Goal: Transaction & Acquisition: Purchase product/service

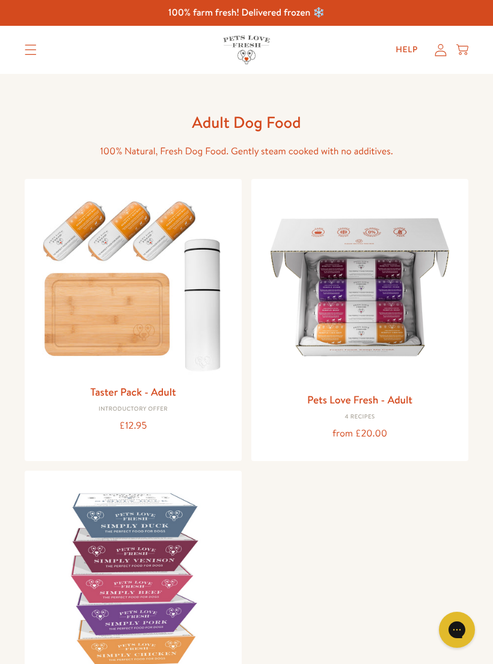
click at [393, 318] on img at bounding box center [360, 288] width 198 height 198
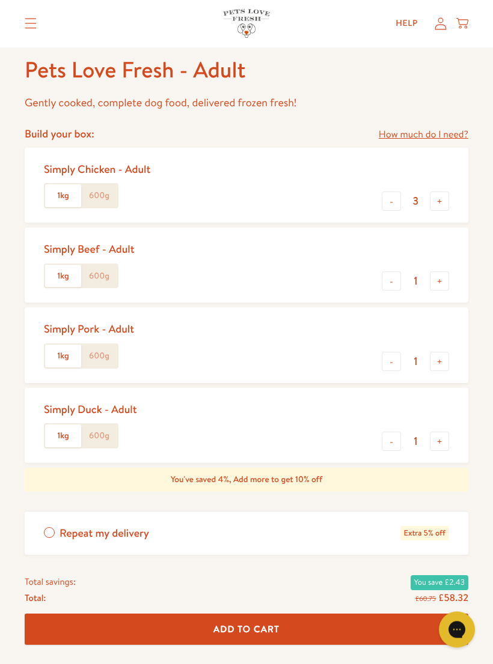
scroll to position [462, 0]
click at [391, 440] on button "-" at bounding box center [390, 441] width 19 height 19
type input "0"
click at [443, 277] on button "+" at bounding box center [438, 281] width 19 height 19
type input "2"
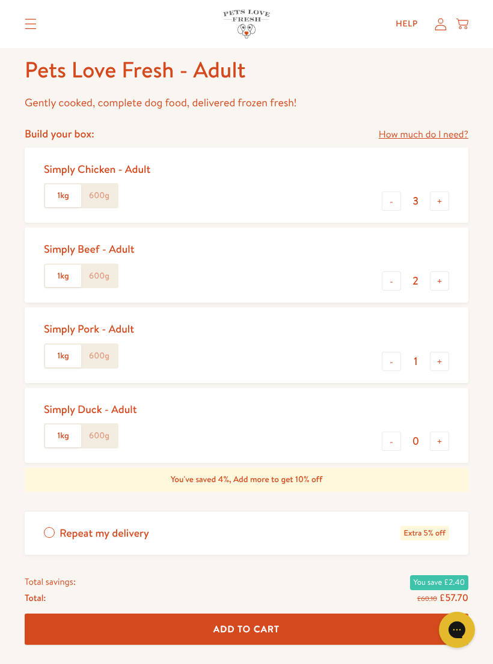
click at [445, 362] on button "+" at bounding box center [438, 361] width 19 height 19
type input "2"
click at [386, 200] on button "-" at bounding box center [390, 201] width 19 height 19
click at [390, 201] on button "-" at bounding box center [390, 201] width 19 height 19
type input "1"
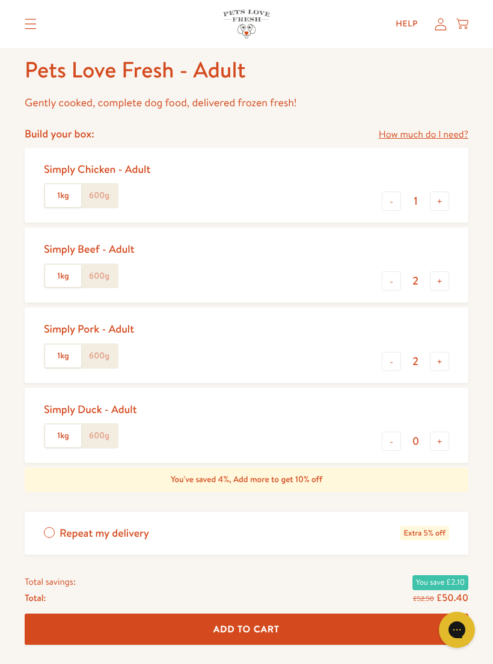
click at [99, 356] on label "600g" at bounding box center [99, 356] width 36 height 23
click at [0, 0] on input "600g" at bounding box center [0, 0] width 0 height 0
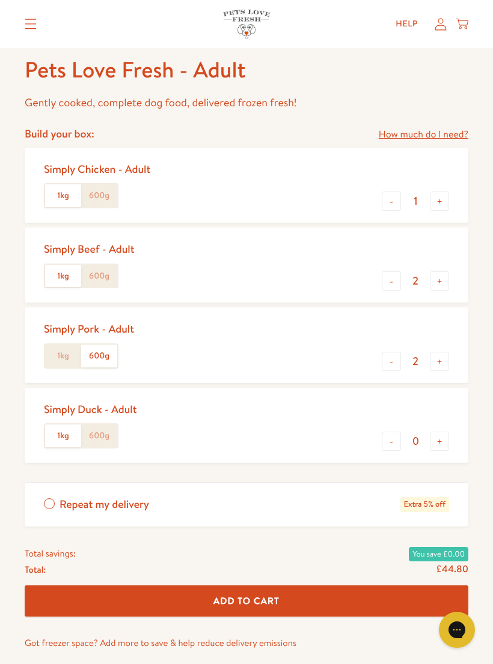
click at [103, 276] on label "600g" at bounding box center [99, 276] width 36 height 23
click at [0, 0] on input "600g" at bounding box center [0, 0] width 0 height 0
click at [90, 193] on label "600g" at bounding box center [99, 195] width 36 height 23
click at [0, 0] on input "600g" at bounding box center [0, 0] width 0 height 0
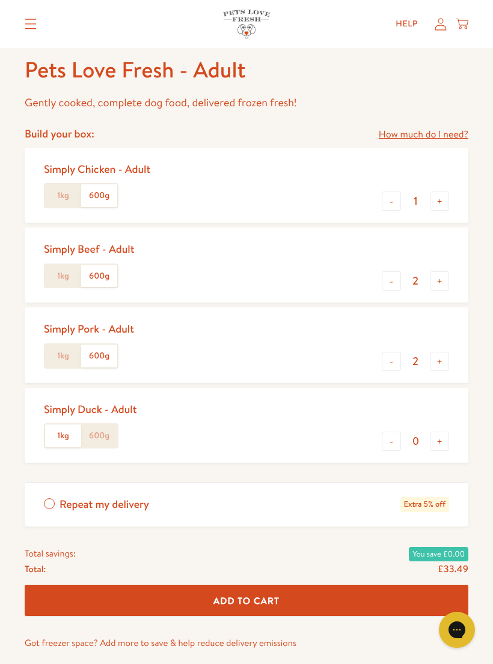
click at [442, 361] on button "+" at bounding box center [438, 361] width 19 height 19
type input "3"
click at [446, 274] on button "+" at bounding box center [438, 281] width 19 height 19
click at [393, 277] on button "-" at bounding box center [390, 281] width 19 height 19
type input "2"
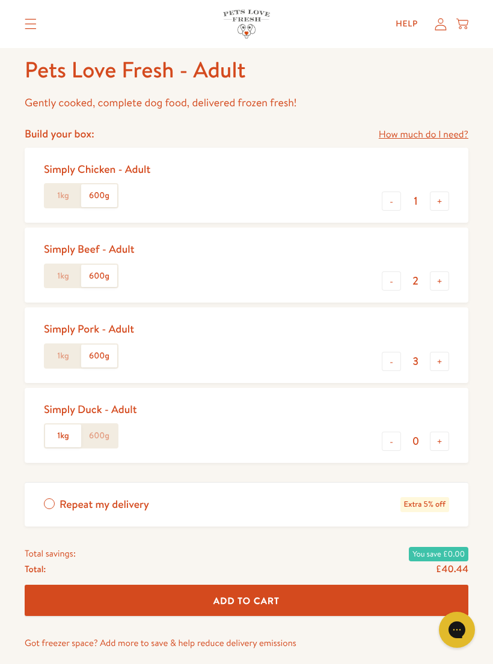
click at [443, 202] on button "+" at bounding box center [438, 201] width 19 height 19
type input "2"
click at [402, 602] on button "Add To Cart" at bounding box center [246, 601] width 443 height 32
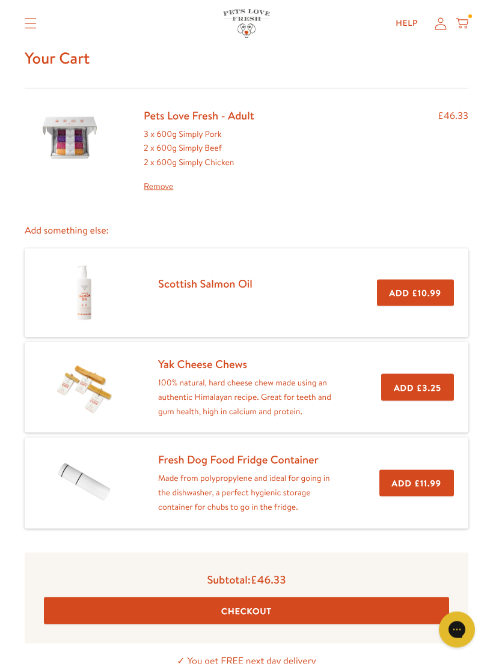
scroll to position [47, 0]
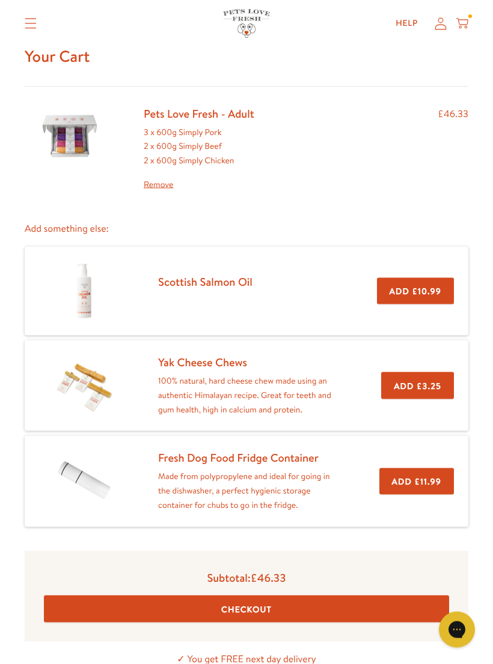
click at [399, 602] on button "Checkout" at bounding box center [246, 609] width 405 height 27
